Goal: Transaction & Acquisition: Purchase product/service

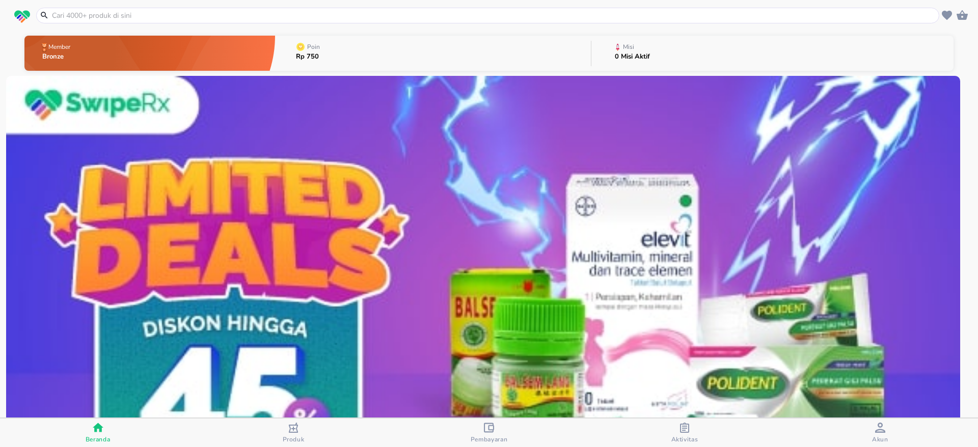
click at [313, 12] on input "text" at bounding box center [494, 15] width 886 height 11
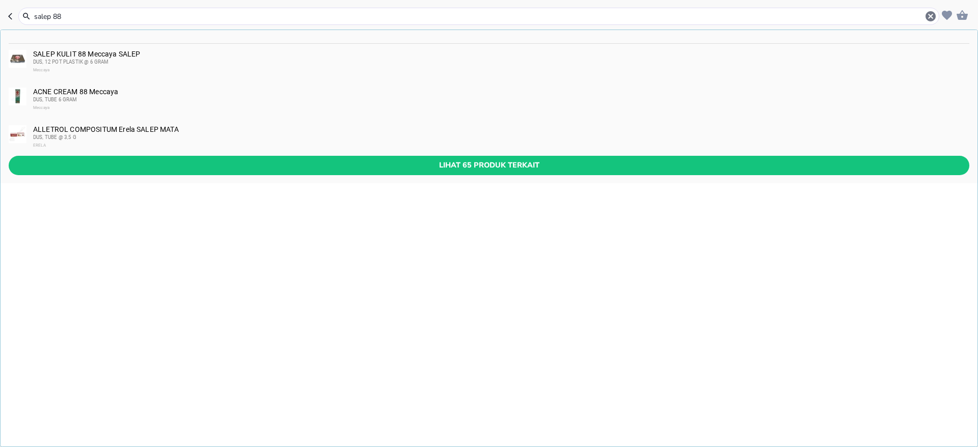
type input "salep 88"
click at [146, 60] on div "DUS, 12 POT PLASTIK @ 6 GRAM" at bounding box center [501, 62] width 936 height 8
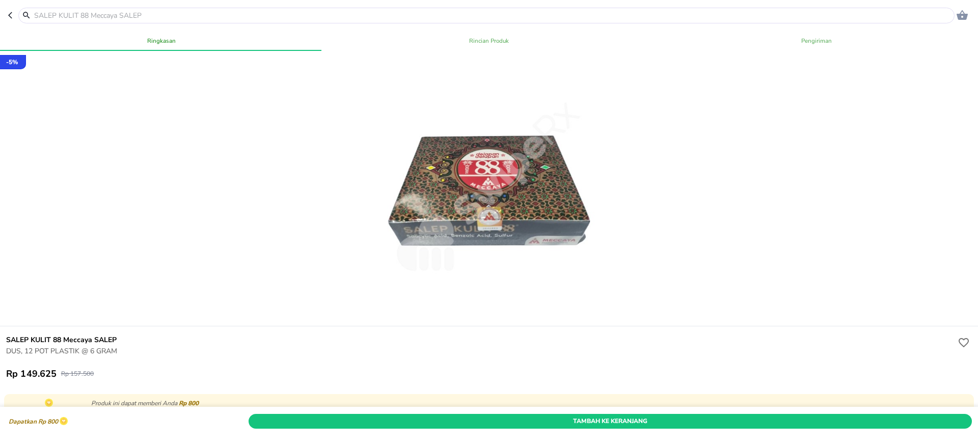
click at [535, 416] on span "Tambah Ke Keranjang" at bounding box center [610, 421] width 708 height 11
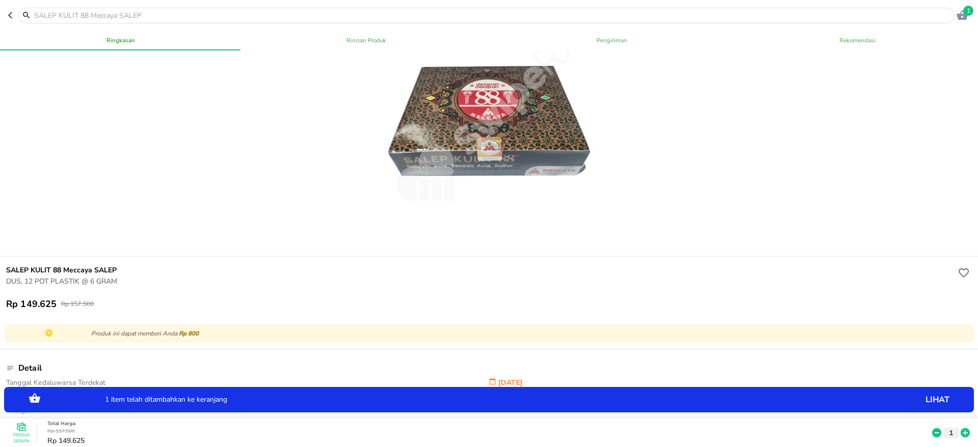
scroll to position [76, 0]
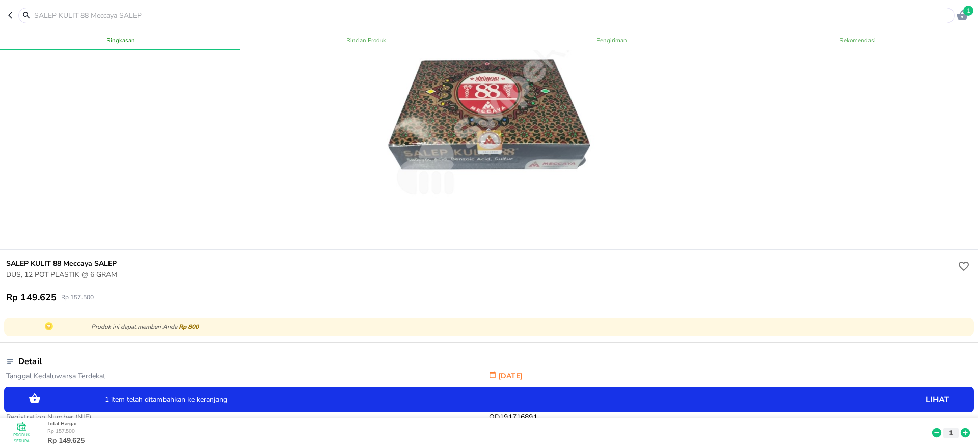
click at [961, 429] on icon at bounding box center [965, 433] width 9 height 9
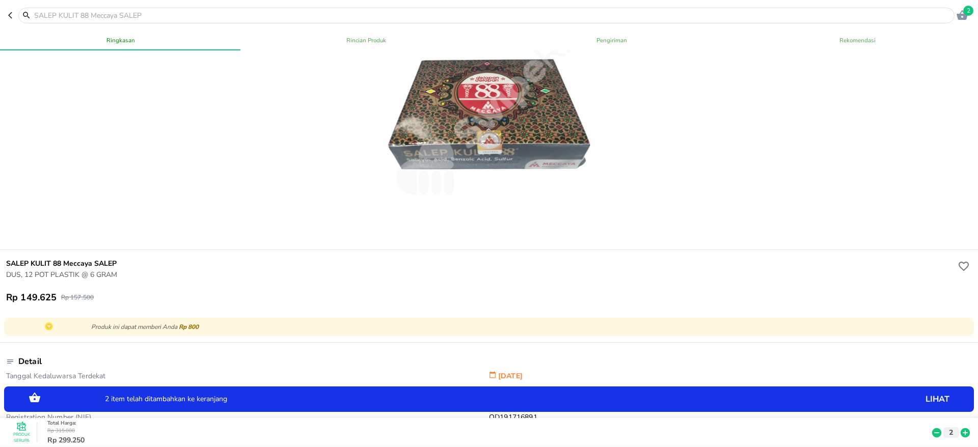
scroll to position [0, 0]
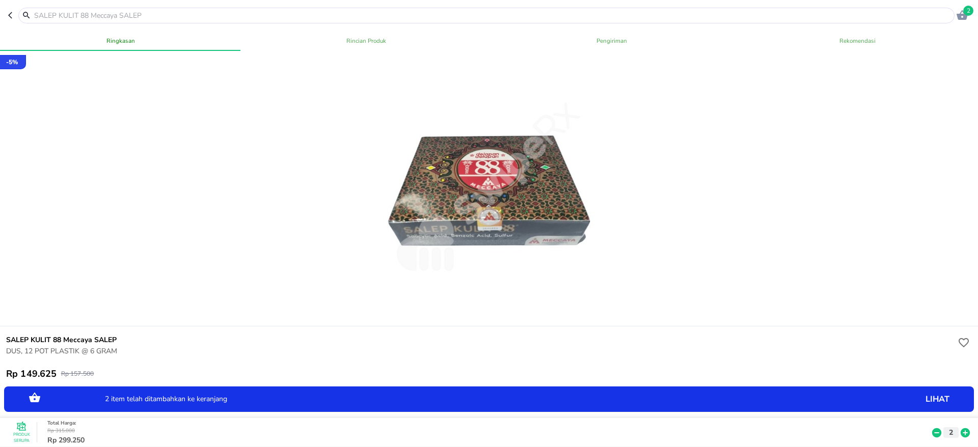
click at [969, 9] on span "2" at bounding box center [969, 11] width 10 height 10
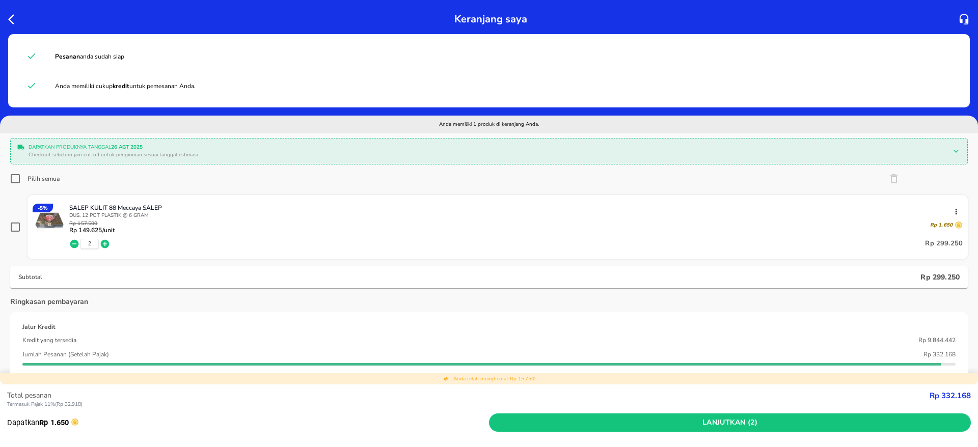
click at [711, 361] on div "Jumlah Pesanan (Setelah Pajak) Rp 332.168" at bounding box center [489, 354] width 934 height 15
click at [12, 20] on icon "button" at bounding box center [14, 19] width 12 height 12
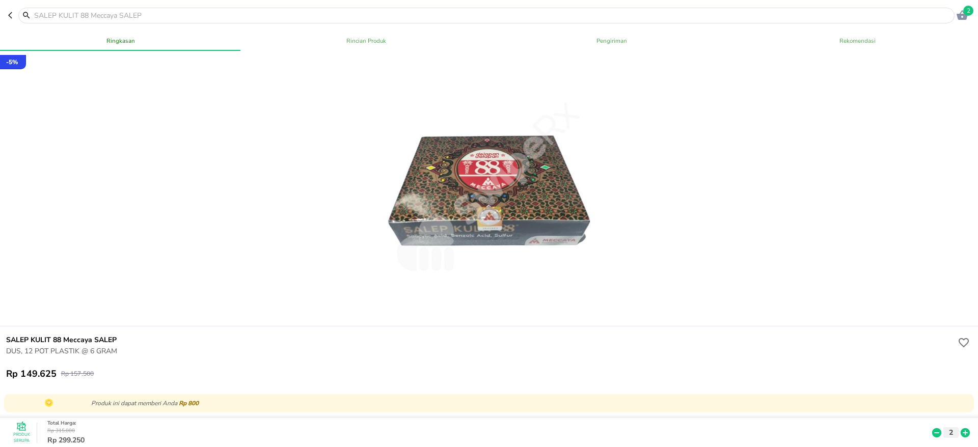
scroll to position [153, 0]
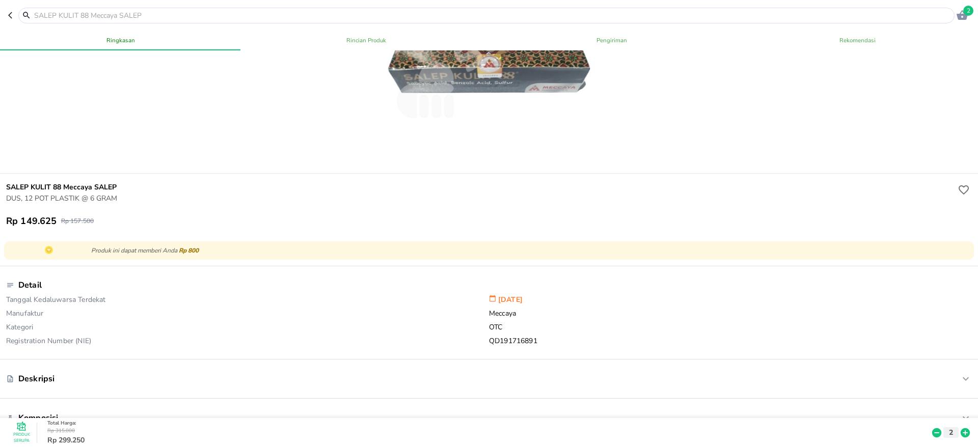
click at [12, 17] on icon "button" at bounding box center [12, 15] width 8 height 8
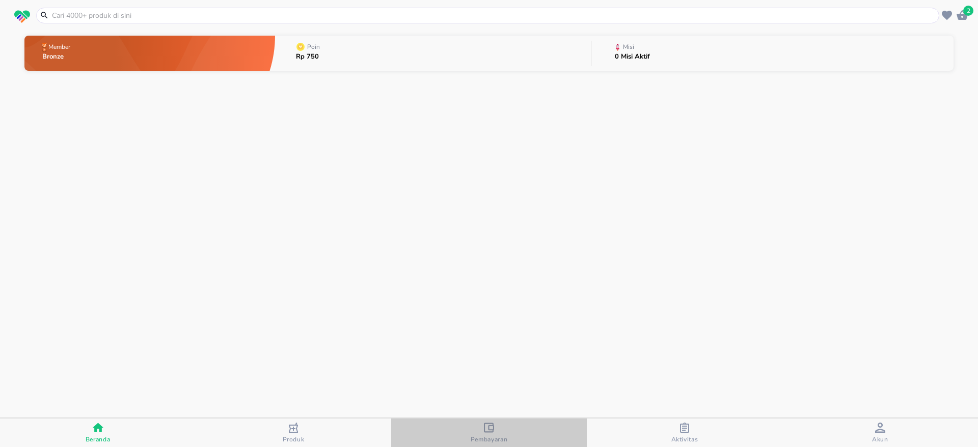
click at [503, 434] on div "Pembayaran" at bounding box center [489, 433] width 37 height 21
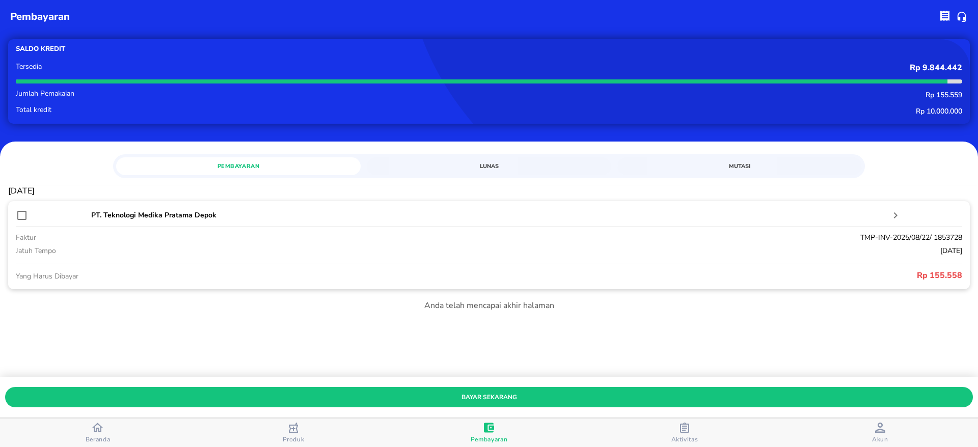
click at [702, 427] on span "Aktivitas" at bounding box center [685, 433] width 190 height 21
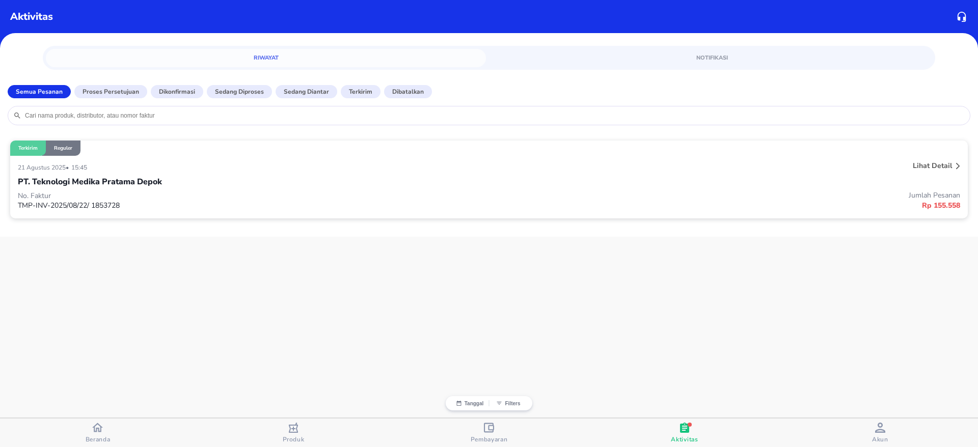
click at [135, 429] on span "Beranda" at bounding box center [98, 432] width 190 height 21
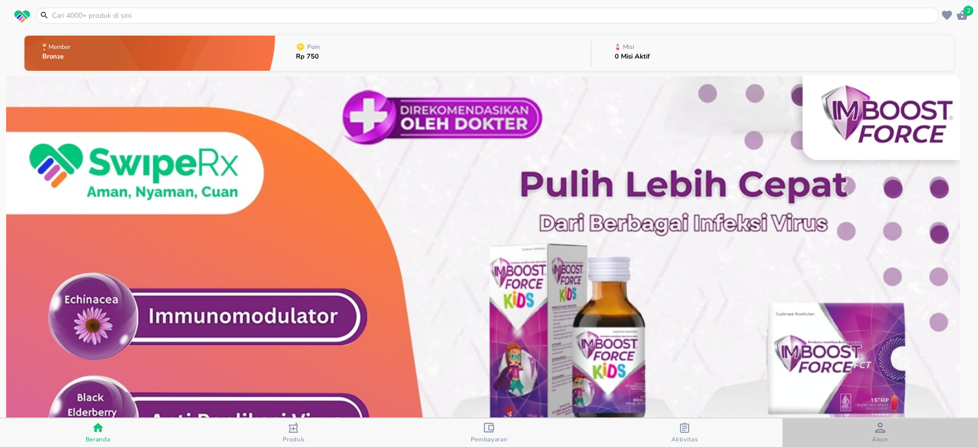
click at [885, 440] on span "Akun" at bounding box center [880, 440] width 16 height 8
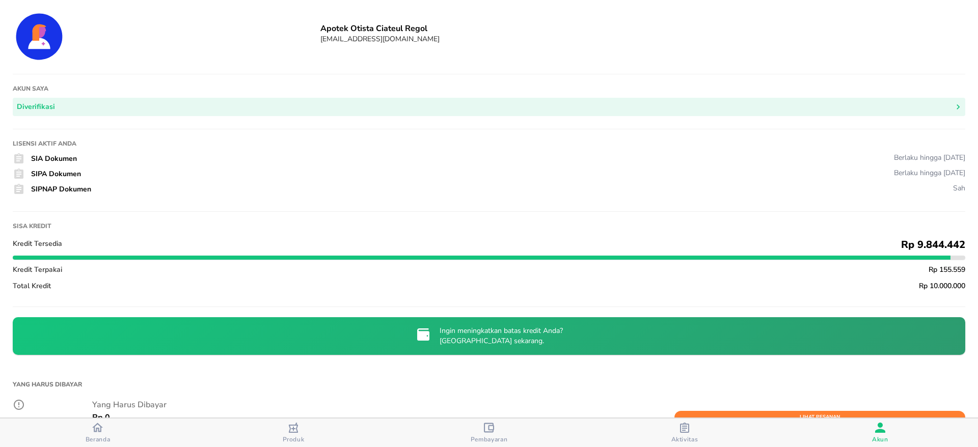
click at [100, 440] on span "Beranda" at bounding box center [98, 440] width 25 height 8
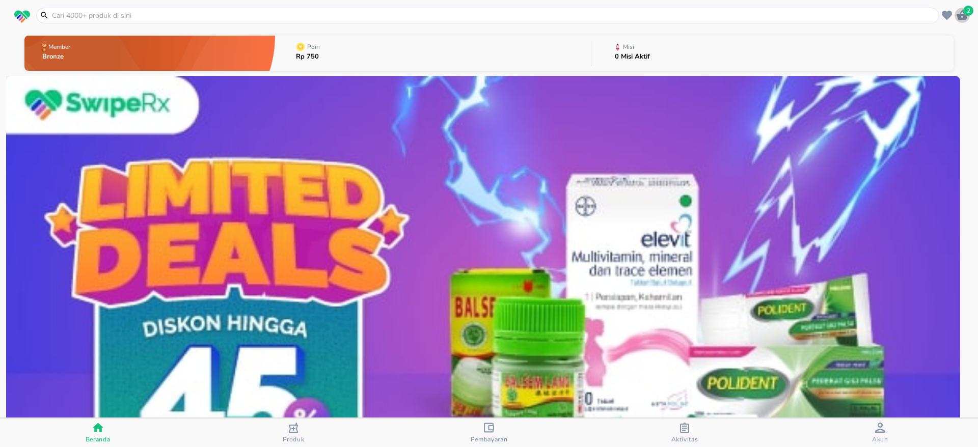
click at [968, 17] on icon "button" at bounding box center [963, 15] width 12 height 12
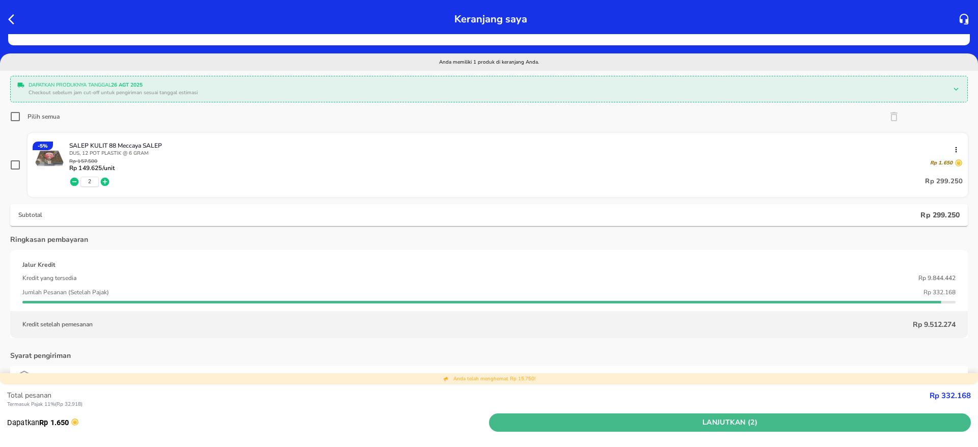
scroll to position [76, 0]
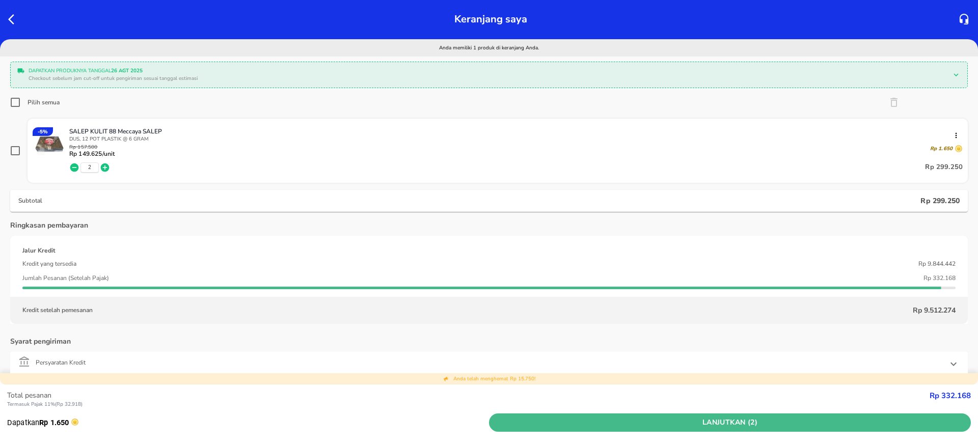
click at [628, 422] on span "Lanjutkan (2)" at bounding box center [730, 423] width 474 height 13
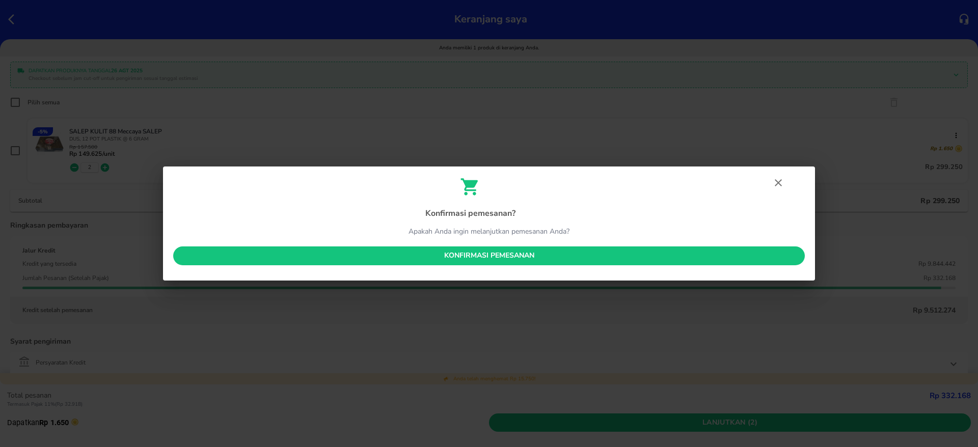
click at [645, 264] on button "Konfirmasi pemesanan" at bounding box center [489, 256] width 632 height 19
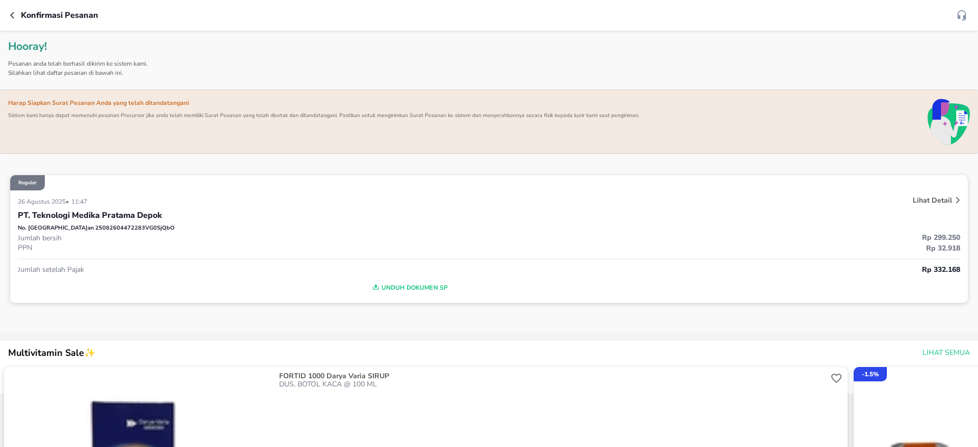
click at [699, 374] on p "FORTID 1000 Darya Varia SIRUP" at bounding box center [552, 377] width 547 height 8
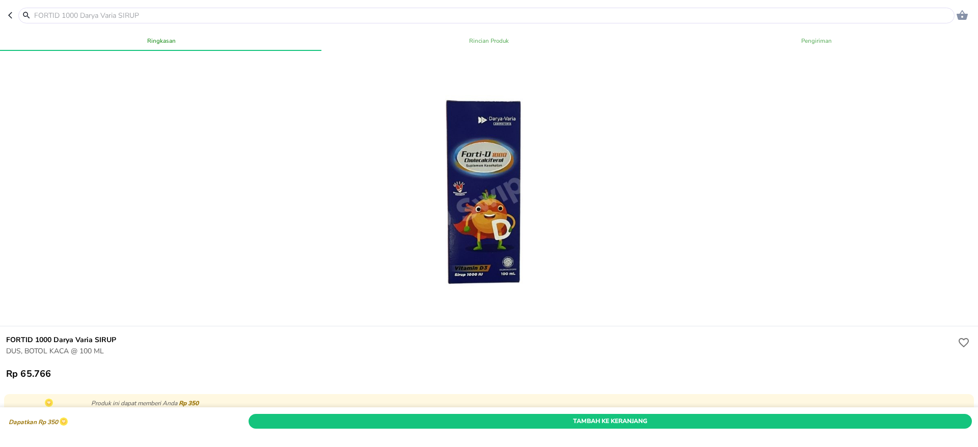
click at [22, 1] on header "0" at bounding box center [489, 15] width 978 height 31
click at [10, 9] on button "button" at bounding box center [13, 16] width 10 height 16
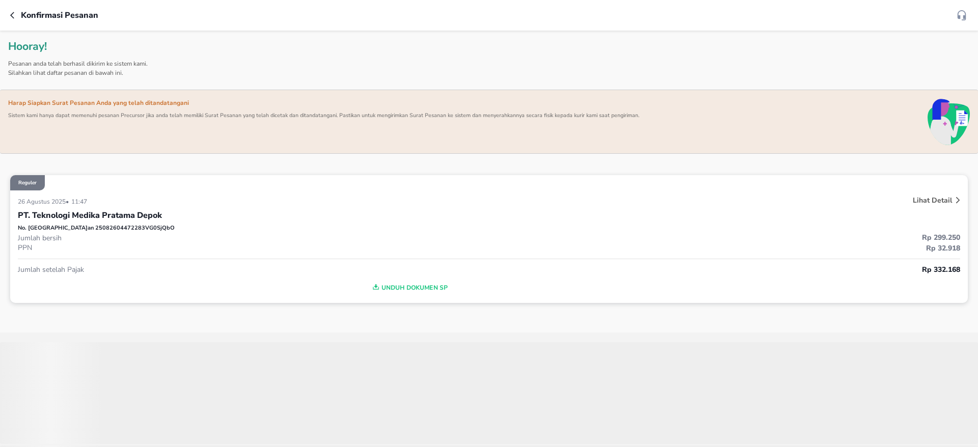
click at [8, 18] on div "Konfirmasi pesanan" at bounding box center [489, 15] width 978 height 31
